Goal: Navigation & Orientation: Find specific page/section

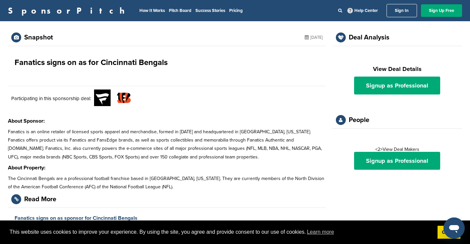
click at [401, 12] on link "Sign In" at bounding box center [402, 10] width 30 height 13
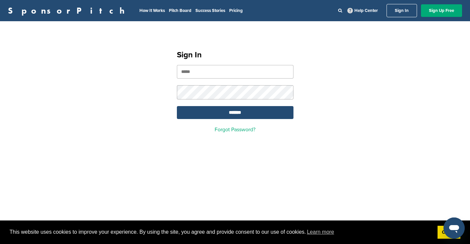
type input "**********"
click at [235, 113] on input "*******" at bounding box center [235, 112] width 117 height 13
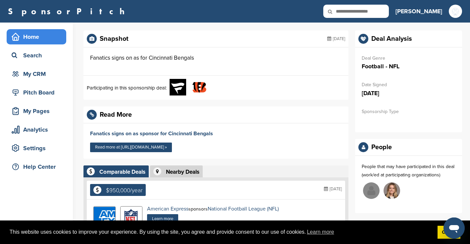
click at [35, 39] on div "Home" at bounding box center [38, 37] width 56 height 12
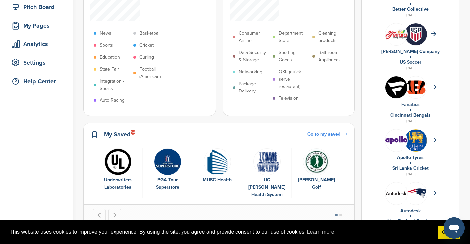
scroll to position [86, 0]
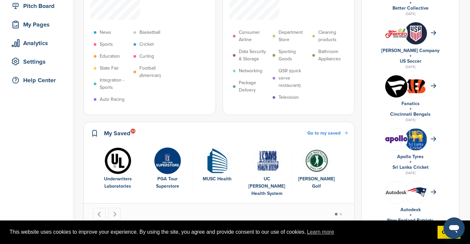
click at [321, 147] on img "5 of 6" at bounding box center [316, 160] width 27 height 27
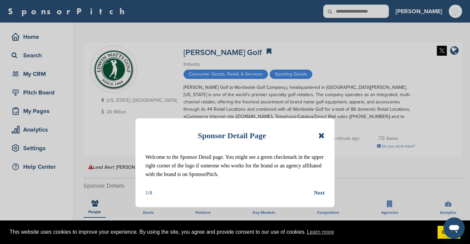
click at [322, 135] on icon at bounding box center [321, 136] width 6 height 8
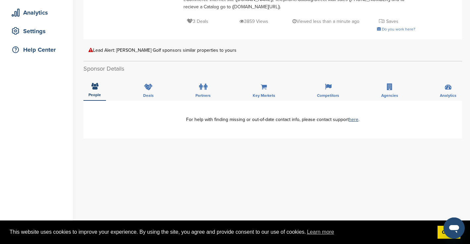
scroll to position [117, 0]
click at [154, 91] on div "Deals" at bounding box center [148, 88] width 21 height 25
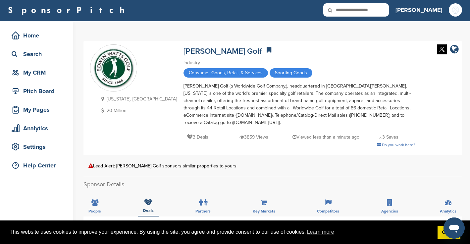
scroll to position [0, 0]
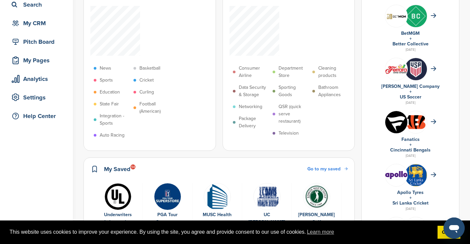
scroll to position [66, 0]
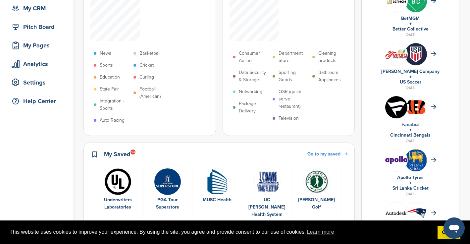
click at [341, 151] on span "Go to my saved" at bounding box center [323, 154] width 33 height 6
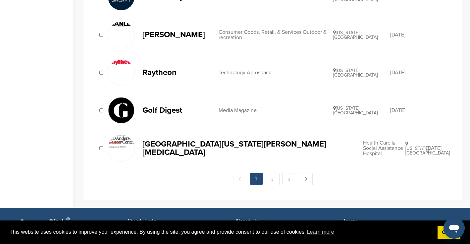
scroll to position [707, 0]
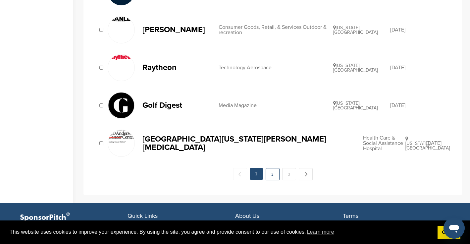
click at [270, 174] on link "2" at bounding box center [273, 174] width 14 height 12
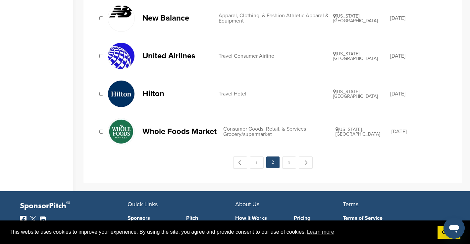
scroll to position [723, 0]
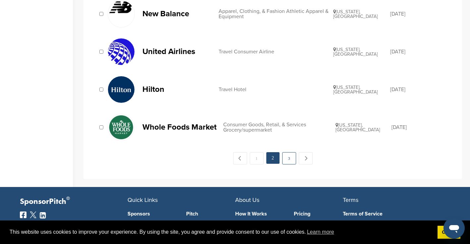
click at [285, 159] on link "3" at bounding box center [289, 158] width 14 height 12
